Goal: Transaction & Acquisition: Purchase product/service

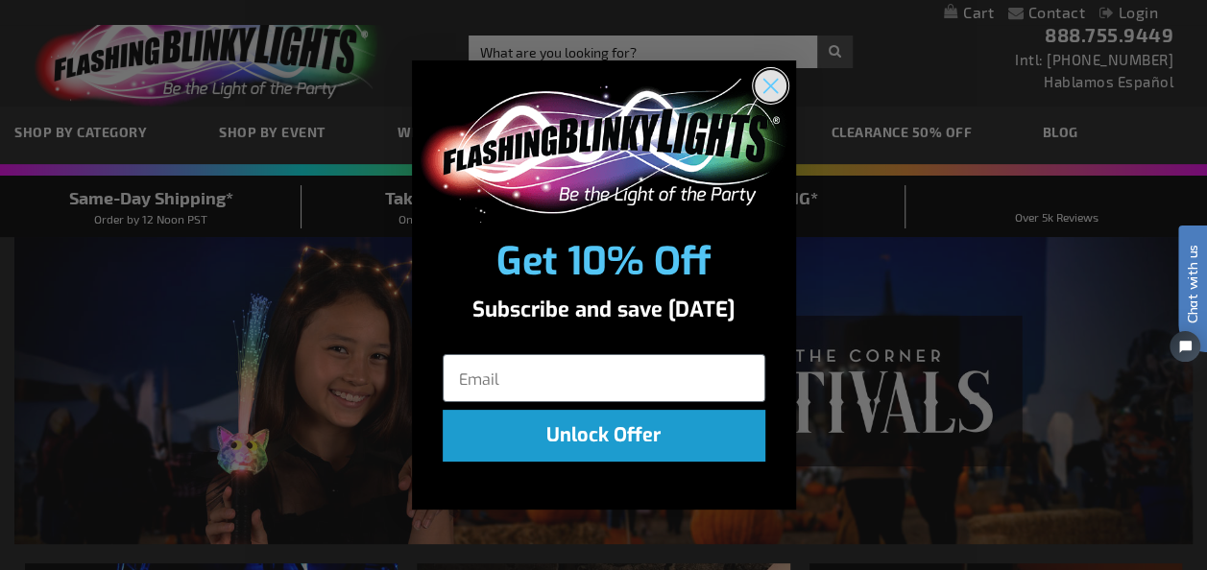
click at [764, 77] on circle "Close dialog" at bounding box center [769, 85] width 32 height 32
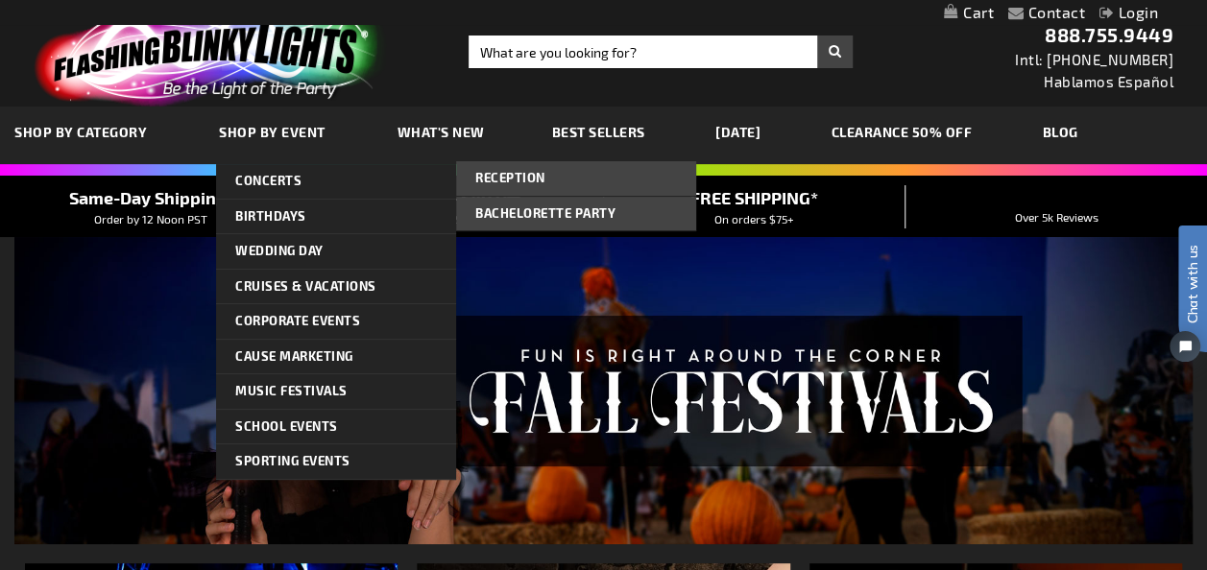
click at [494, 177] on span "Reception" at bounding box center [510, 177] width 70 height 15
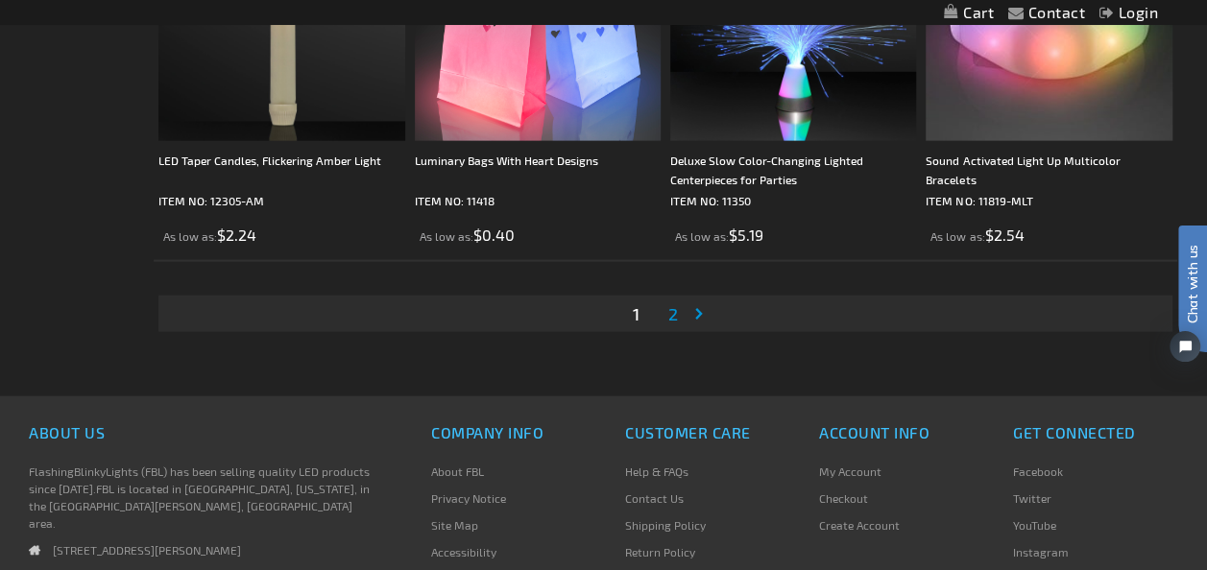
scroll to position [5630, 0]
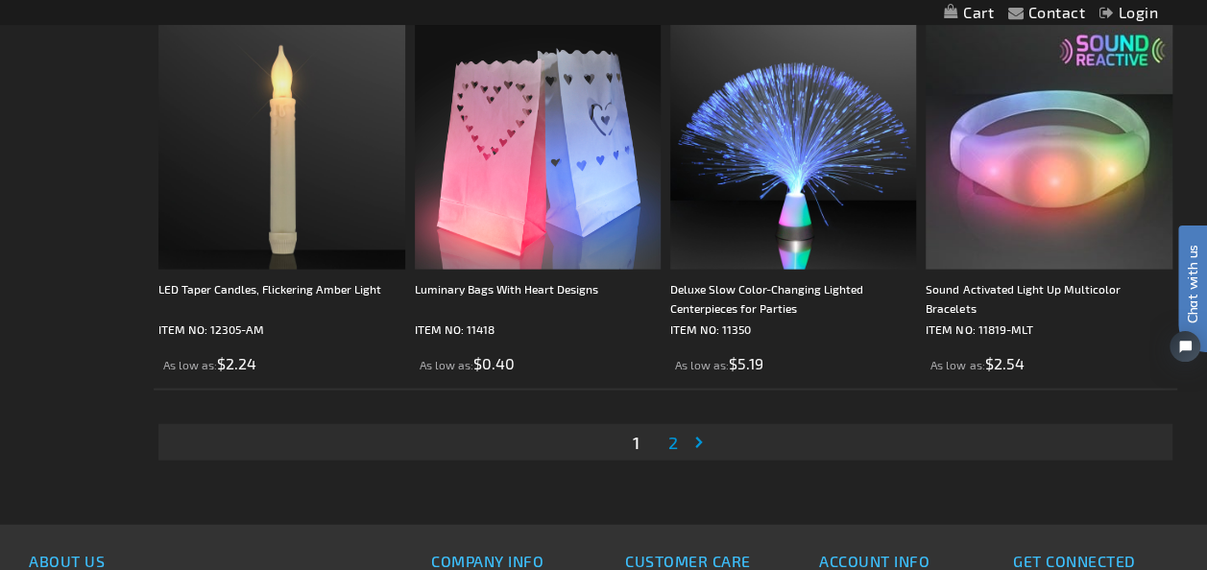
click at [671, 437] on span "2" at bounding box center [672, 442] width 10 height 21
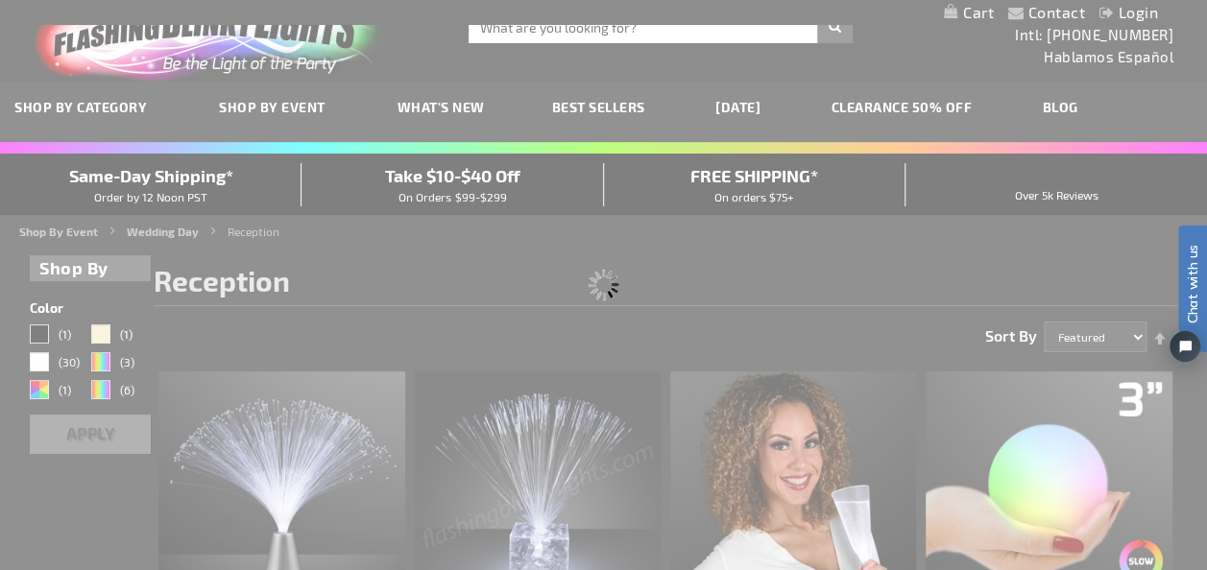
scroll to position [0, 0]
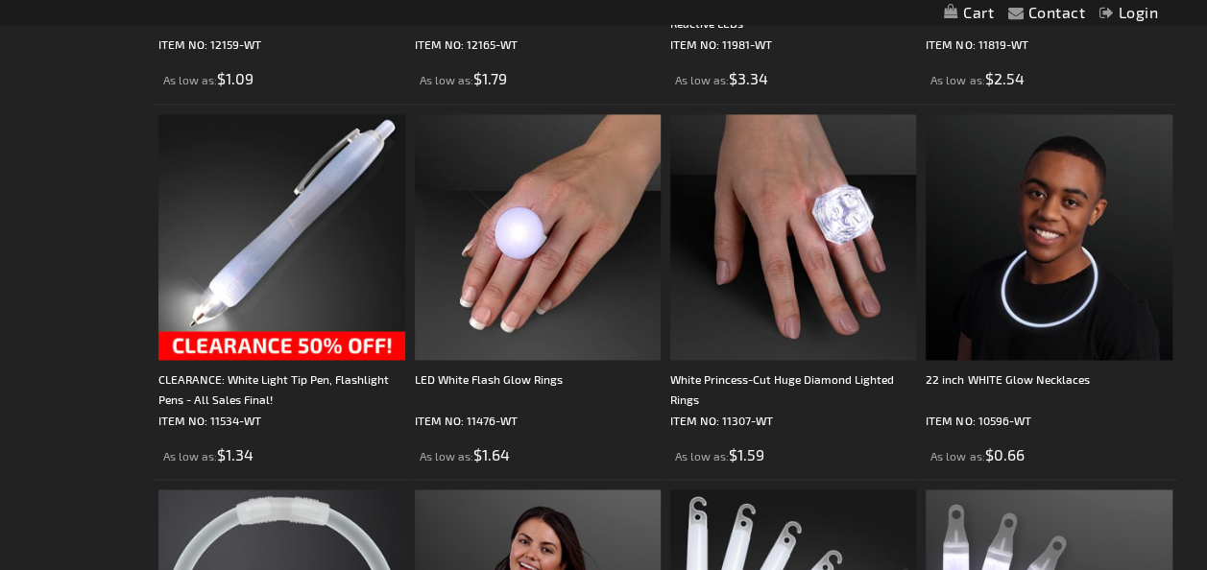
scroll to position [1407, 0]
